Goal: Use online tool/utility: Utilize a website feature to perform a specific function

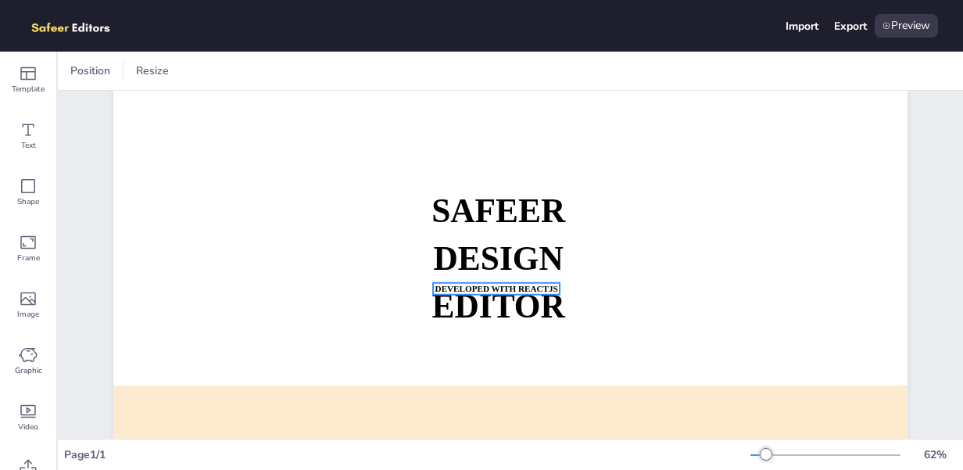
scroll to position [94, 0]
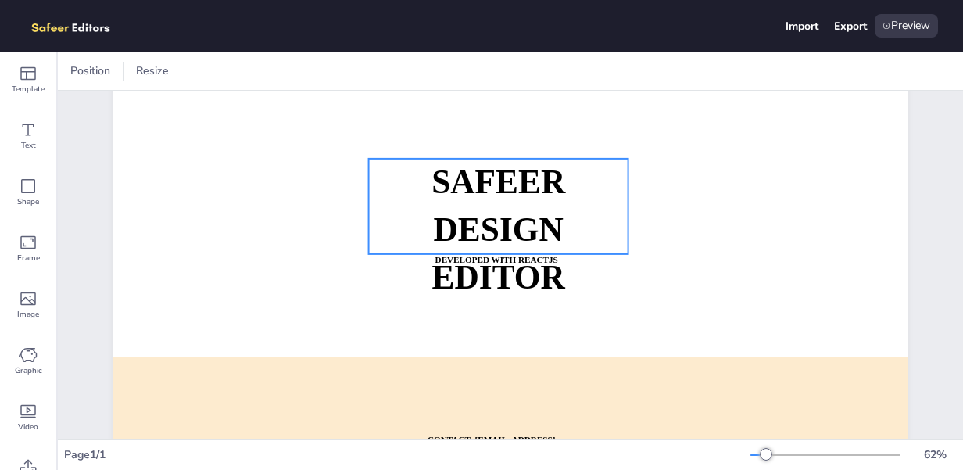
click at [470, 213] on strong "DESIGN EDITOR" at bounding box center [498, 253] width 133 height 84
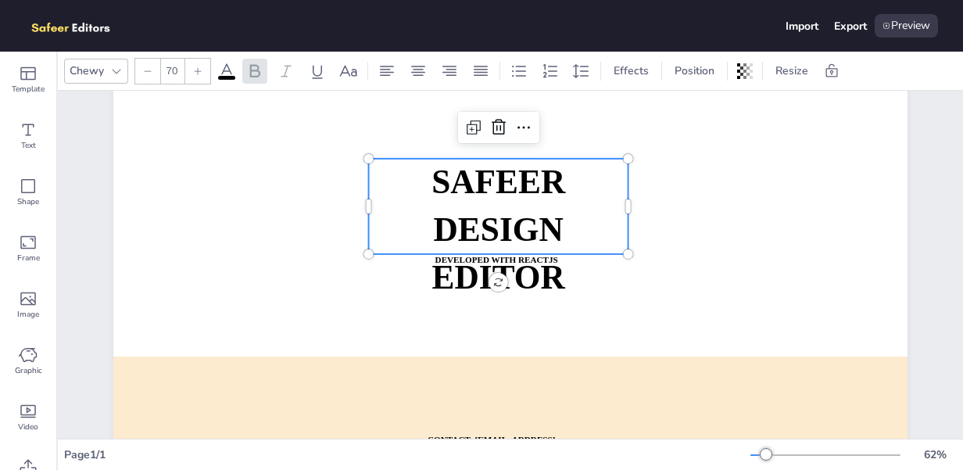
click at [465, 188] on strong "SAFEER" at bounding box center [498, 181] width 134 height 37
click at [465, 184] on strong "SAFEER" at bounding box center [498, 181] width 134 height 37
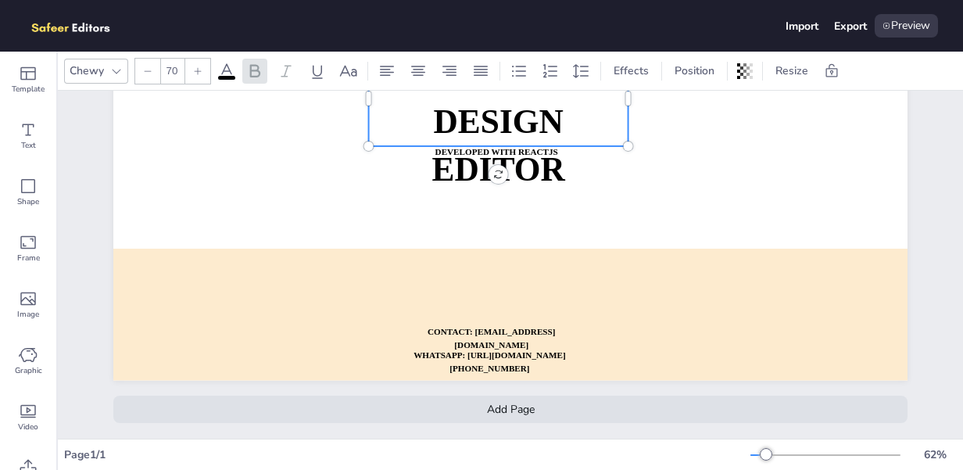
scroll to position [0, 0]
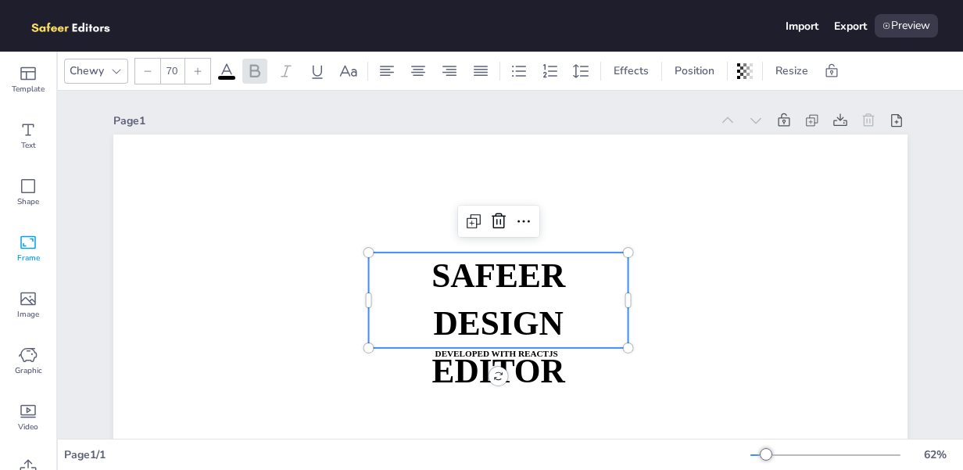
click at [20, 255] on span "Frame" at bounding box center [28, 258] width 23 height 13
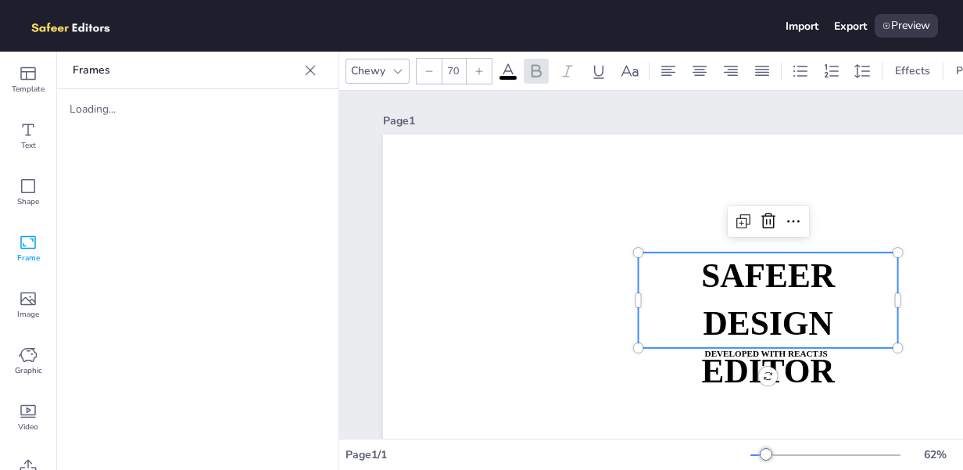
click at [27, 253] on span "Frame" at bounding box center [28, 258] width 23 height 13
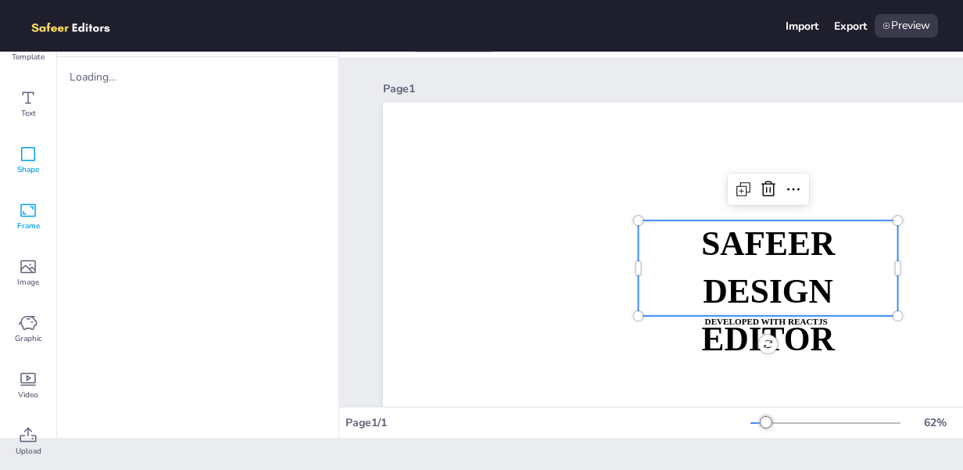
click at [40, 159] on div "Shape" at bounding box center [28, 160] width 56 height 56
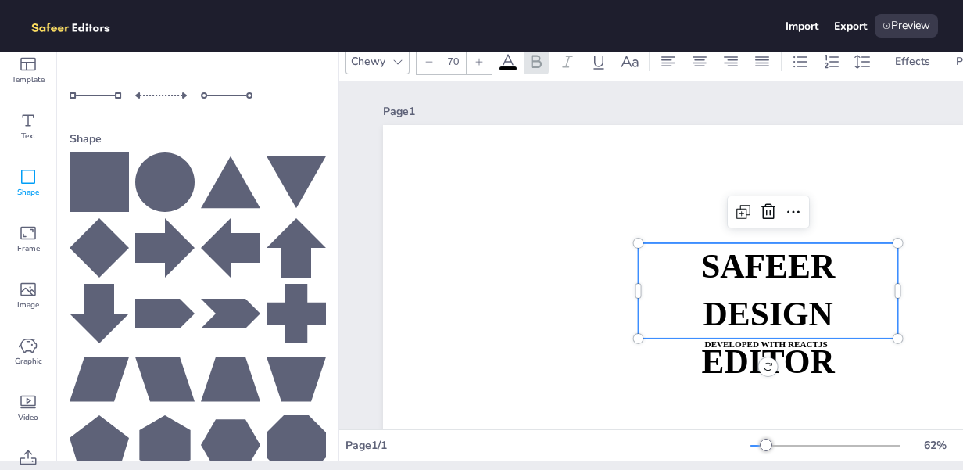
scroll to position [0, 0]
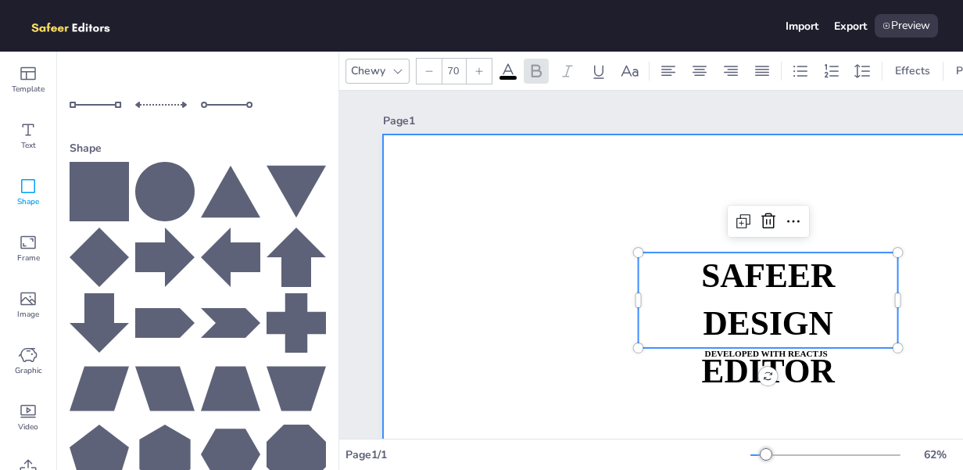
click at [604, 205] on div at bounding box center [780, 357] width 794 height 447
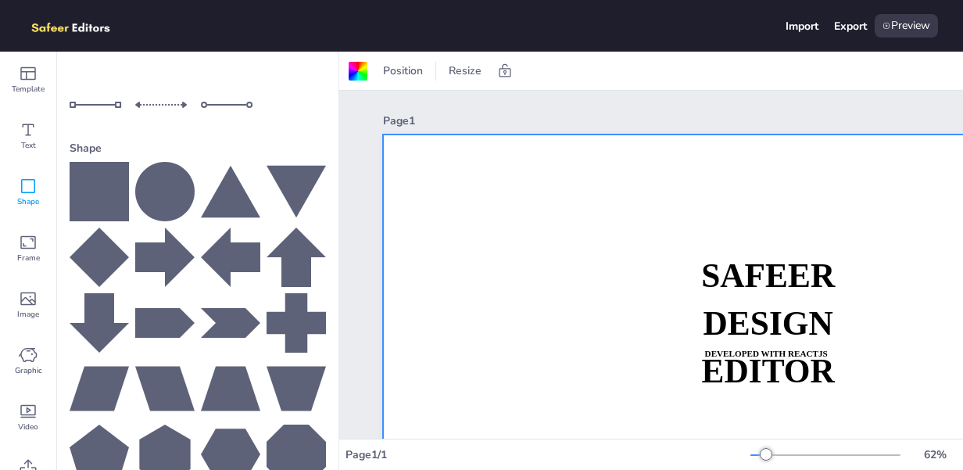
drag, startPoint x: 168, startPoint y: 182, endPoint x: 333, endPoint y: 209, distance: 167.0
click at [306, 205] on div at bounding box center [198, 323] width 256 height 322
drag, startPoint x: 387, startPoint y: 215, endPoint x: 492, endPoint y: 222, distance: 105.7
click at [455, 219] on div "Page 1 SAFEER DESIGN EDITOR DEVELOPED WITH REACTJS WHATSAPP: [URL][DOMAIN_NAME]…" at bounding box center [780, 365] width 882 height 549
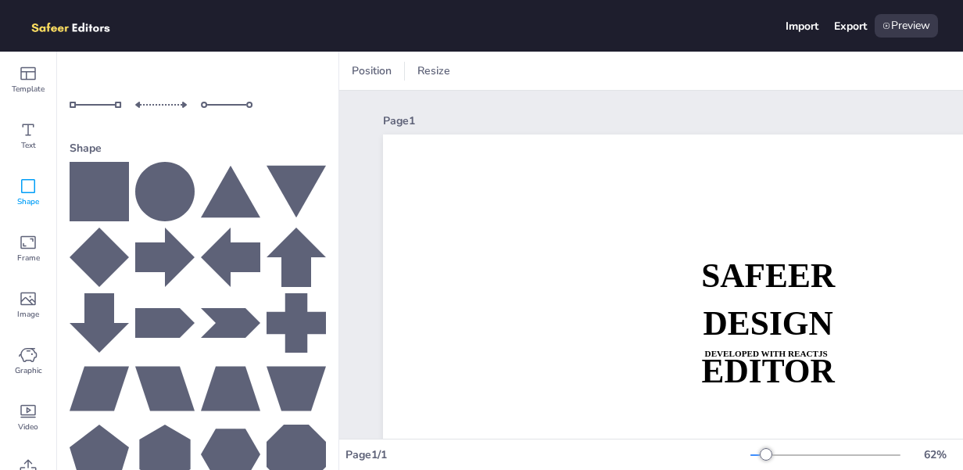
click at [513, 223] on div at bounding box center [780, 357] width 794 height 447
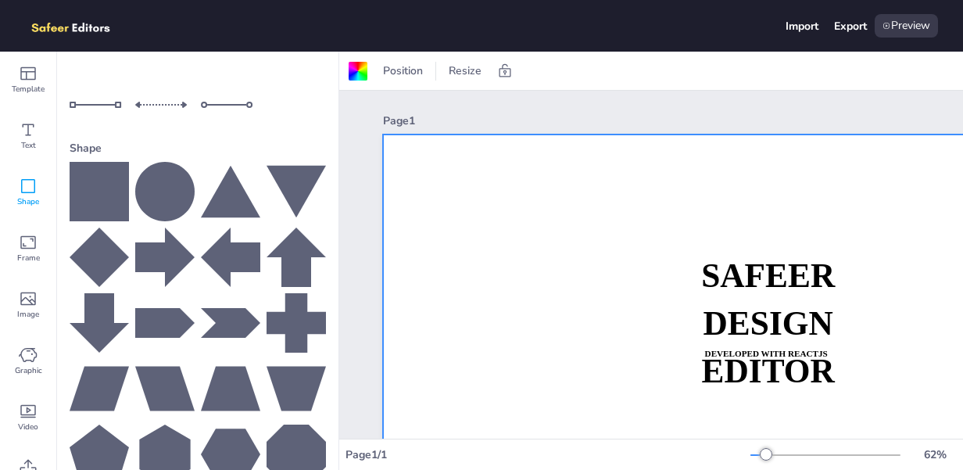
click at [152, 185] on icon at bounding box center [164, 191] width 59 height 59
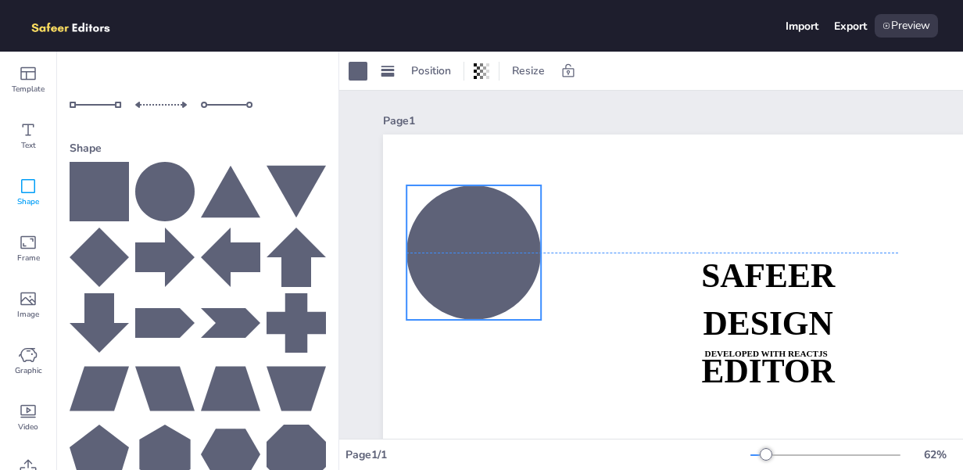
drag, startPoint x: 847, startPoint y: 366, endPoint x: 449, endPoint y: 176, distance: 441.5
click at [454, 185] on div at bounding box center [473, 252] width 134 height 134
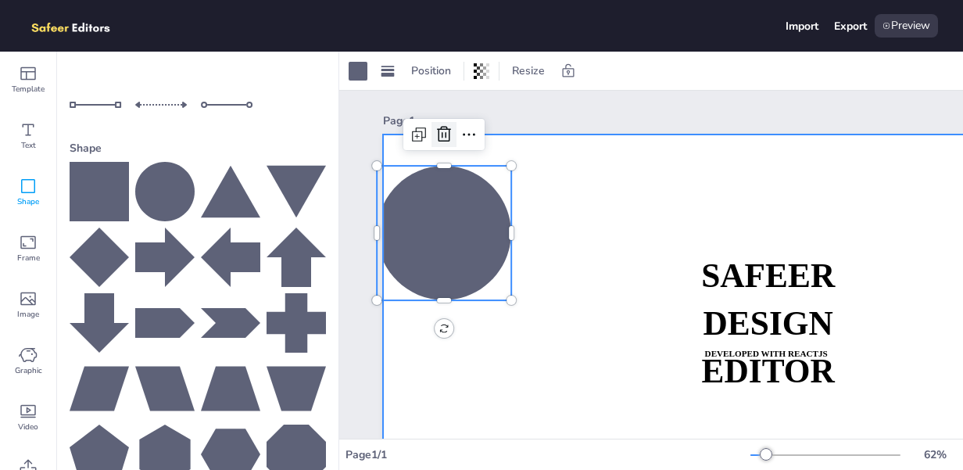
click at [428, 145] on div at bounding box center [443, 134] width 81 height 31
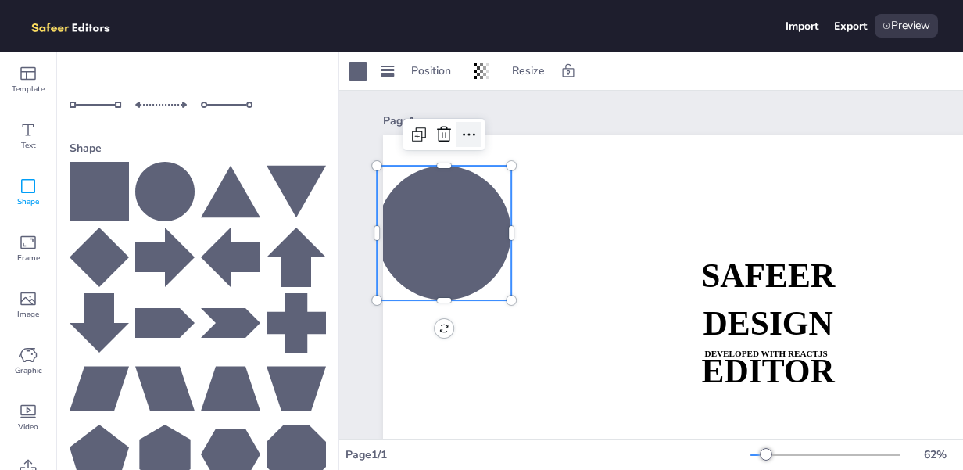
drag, startPoint x: 463, startPoint y: 134, endPoint x: 472, endPoint y: 141, distance: 11.1
click at [471, 134] on icon at bounding box center [469, 134] width 19 height 19
click at [399, 231] on div at bounding box center [444, 233] width 134 height 134
click at [29, 243] on icon at bounding box center [28, 242] width 19 height 19
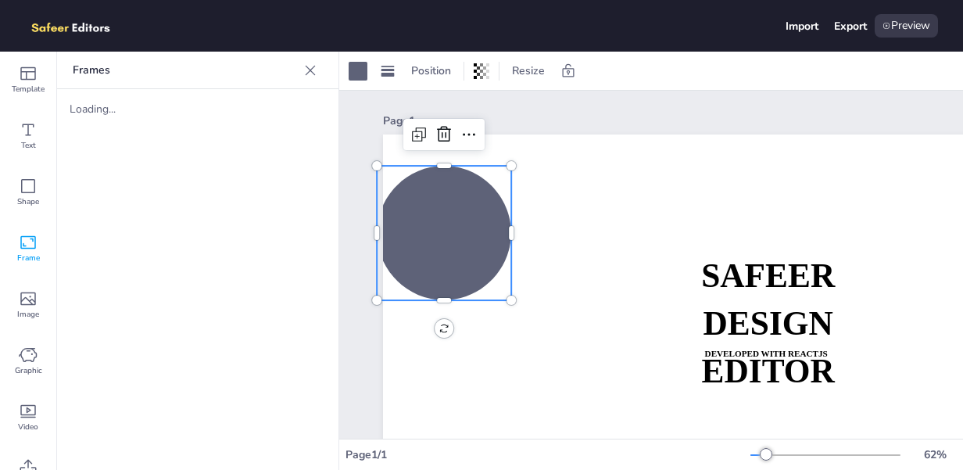
click at [38, 243] on div "Frame" at bounding box center [28, 248] width 56 height 56
click at [31, 295] on icon at bounding box center [28, 298] width 19 height 19
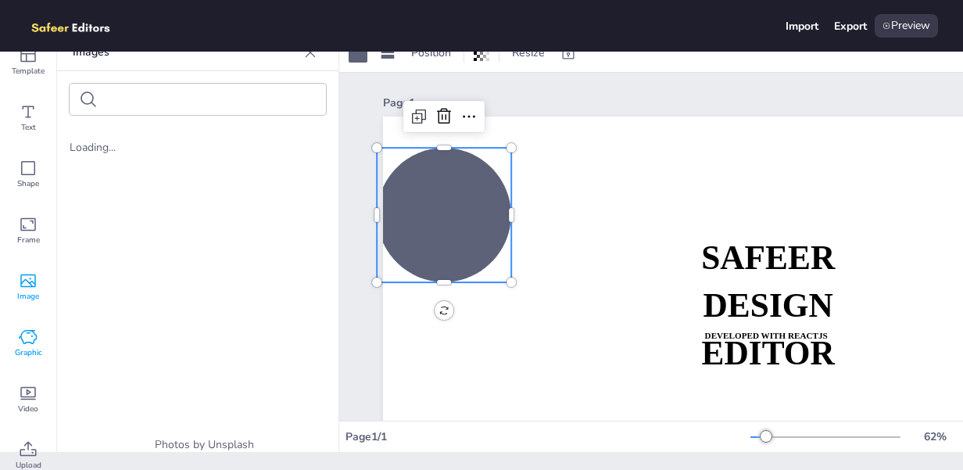
scroll to position [32, 0]
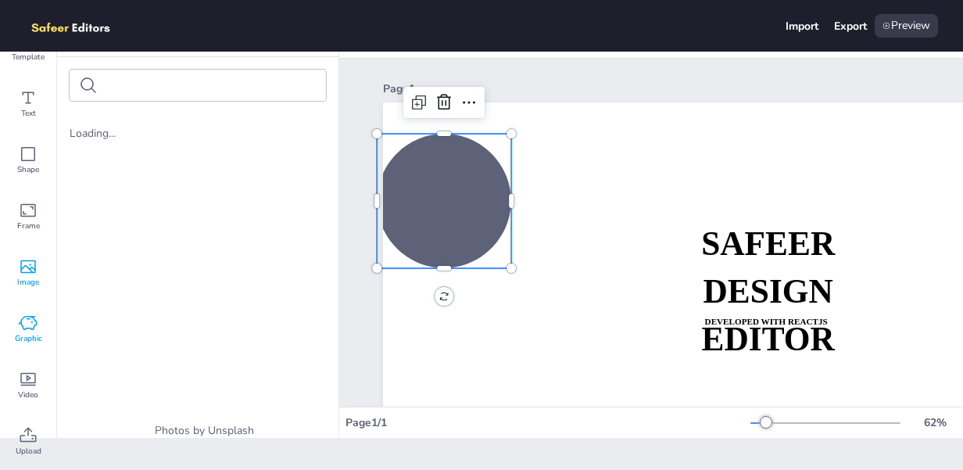
click at [30, 334] on span "Graphic" at bounding box center [28, 338] width 27 height 13
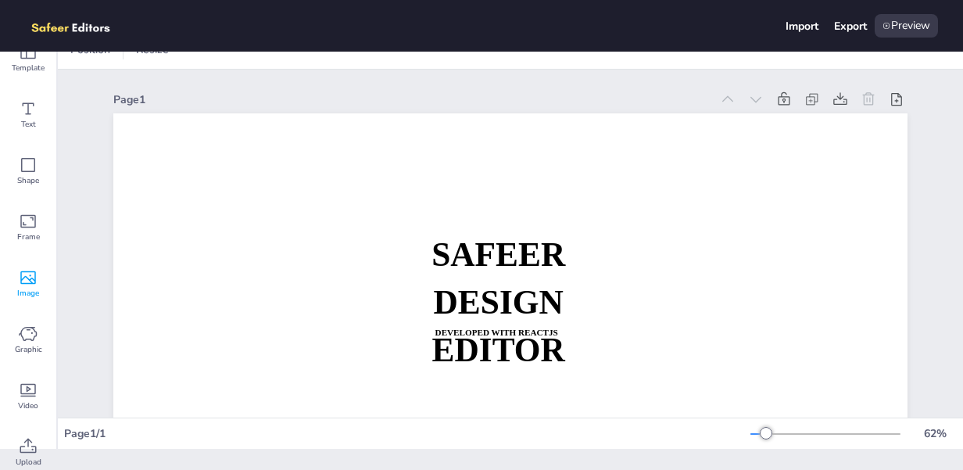
scroll to position [32, 0]
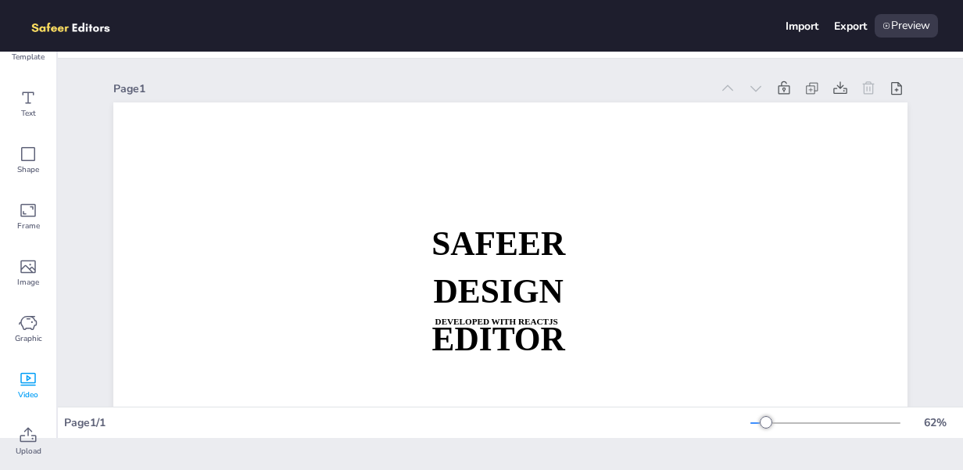
click at [41, 374] on div "Video" at bounding box center [28, 385] width 56 height 56
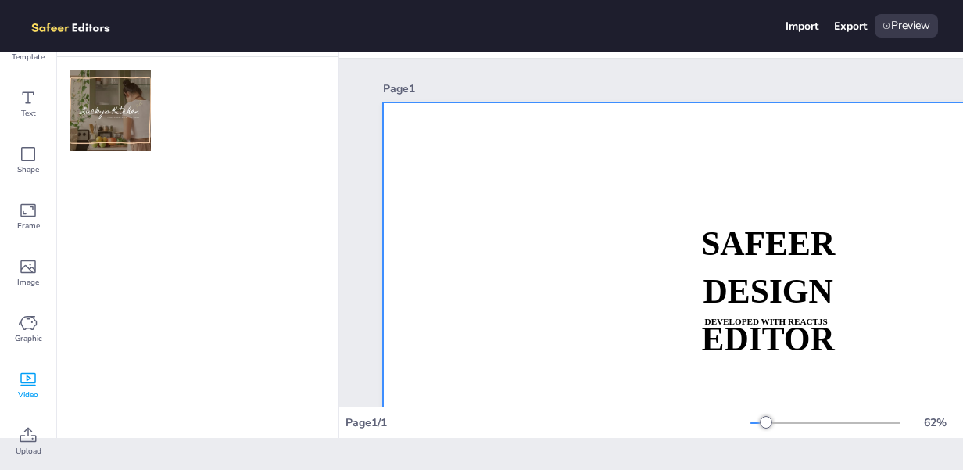
drag, startPoint x: 117, startPoint y: 109, endPoint x: 475, endPoint y: 166, distance: 362.4
click at [475, 166] on div "Template Text Shape Frame Image Graphic Video Upload Images Upload Images Uploa…" at bounding box center [481, 261] width 963 height 418
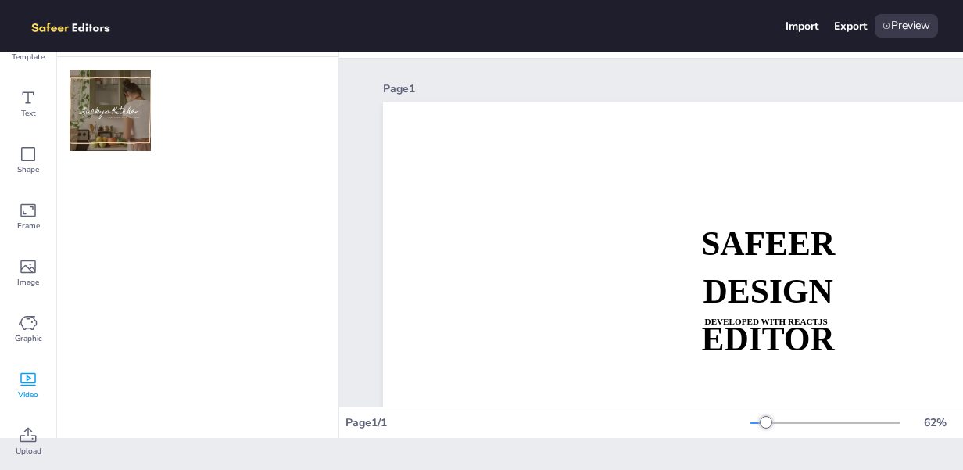
click at [93, 115] on img at bounding box center [110, 110] width 81 height 81
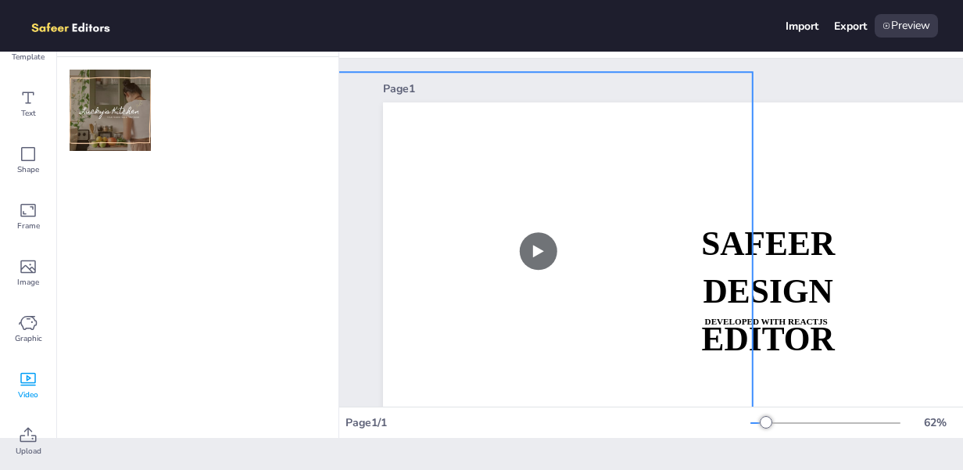
drag, startPoint x: 776, startPoint y: 188, endPoint x: 542, endPoint y: 127, distance: 241.5
click at [538, 113] on video at bounding box center [538, 251] width 428 height 358
click at [531, 261] on video at bounding box center [540, 251] width 428 height 358
click at [531, 249] on video at bounding box center [540, 251] width 428 height 358
click at [549, 249] on video at bounding box center [540, 249] width 428 height 358
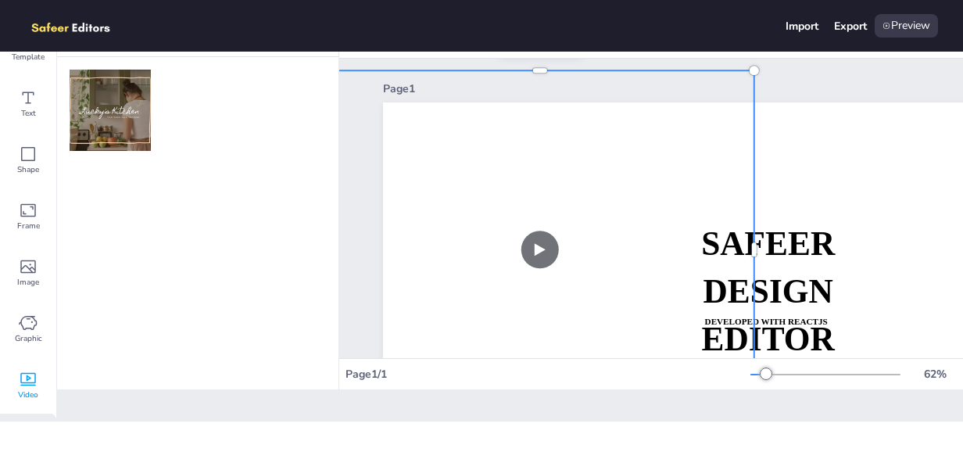
scroll to position [0, 0]
